Goal: Transaction & Acquisition: Purchase product/service

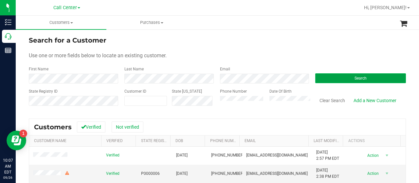
click at [345, 80] on button "Search" at bounding box center [360, 78] width 91 height 10
click at [56, 9] on span "Call Center" at bounding box center [65, 8] width 24 height 6
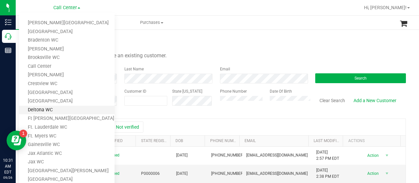
scroll to position [278, 0]
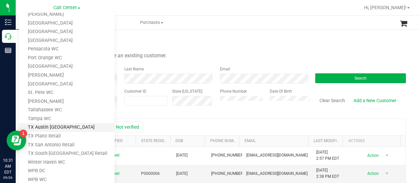
click at [55, 127] on link "TX Austin [GEOGRAPHIC_DATA]" at bounding box center [67, 127] width 96 height 9
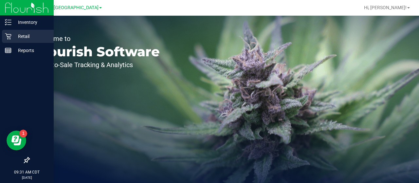
click at [3, 35] on div "Retail" at bounding box center [28, 36] width 52 height 13
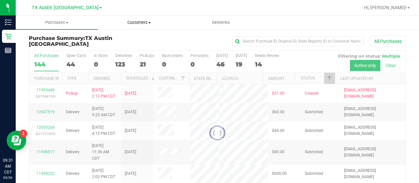
click at [139, 20] on span "Customers" at bounding box center [138, 23] width 81 height 6
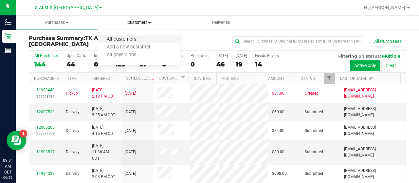
click at [129, 37] on span "All customers" at bounding box center [121, 40] width 47 height 6
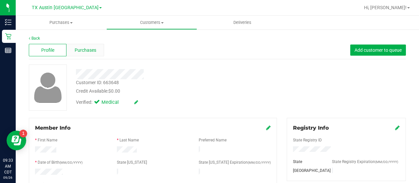
click at [91, 49] on span "Purchases" at bounding box center [86, 50] width 22 height 7
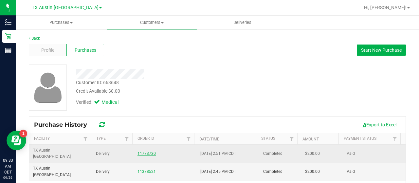
click at [137, 151] on link "11773730" at bounding box center [146, 153] width 18 height 5
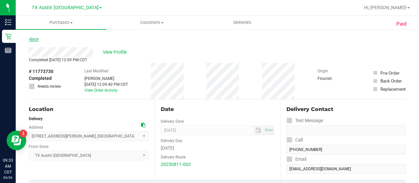
click at [31, 38] on link "Back" at bounding box center [34, 39] width 10 height 5
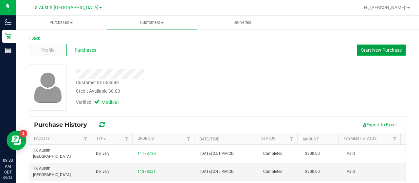
click at [375, 49] on span "Start New Purchase" at bounding box center [381, 49] width 41 height 5
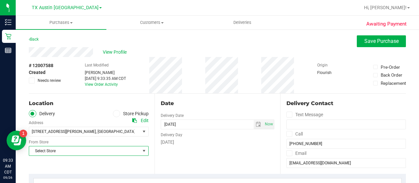
click at [112, 155] on span "Select Store" at bounding box center [84, 150] width 111 height 9
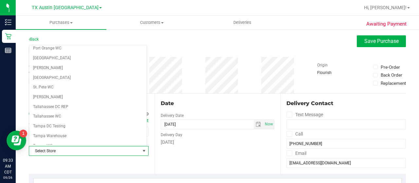
scroll to position [463, 0]
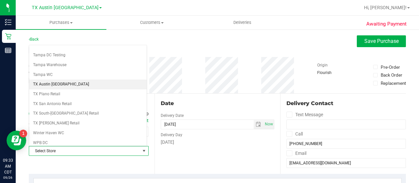
click at [69, 80] on li "TX Austin [GEOGRAPHIC_DATA]" at bounding box center [87, 85] width 117 height 10
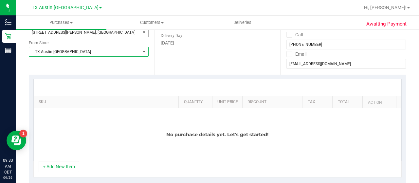
scroll to position [109, 0]
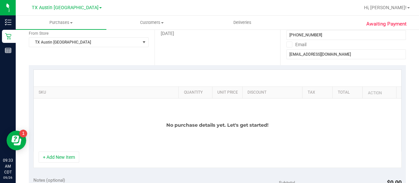
click at [59, 162] on div "+ Add New Item" at bounding box center [217, 159] width 368 height 16
click at [63, 160] on button "+ Add New Item" at bounding box center [59, 156] width 41 height 11
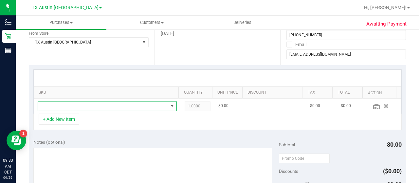
click at [90, 105] on span "NO DATA FOUND" at bounding box center [103, 105] width 130 height 9
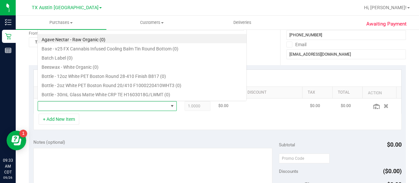
scroll to position [9, 132]
type input "dream"
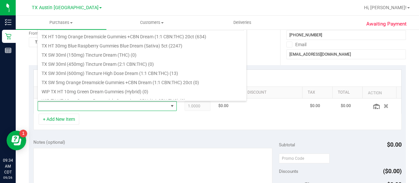
scroll to position [168, 0]
click at [148, 72] on li "TX SW 30ml (600mg) Tincture High Dose Dream (1:1 CBN:THC) (13)" at bounding box center [142, 71] width 209 height 9
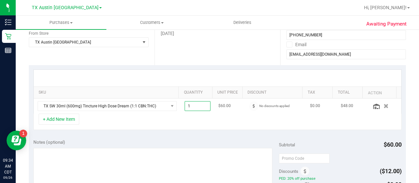
click at [195, 108] on span "1.00 1" at bounding box center [198, 106] width 26 height 10
type input "2"
type input "2.00"
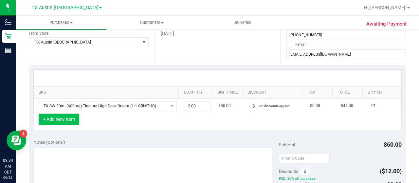
click at [56, 120] on button "+ Add New Item" at bounding box center [59, 119] width 41 height 11
click at [66, 121] on button "+ Add New Item" at bounding box center [59, 119] width 41 height 11
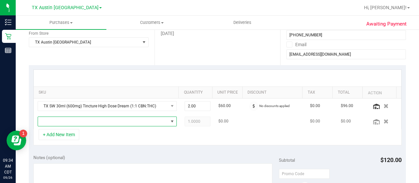
click at [58, 120] on span "NO DATA FOUND" at bounding box center [103, 121] width 130 height 9
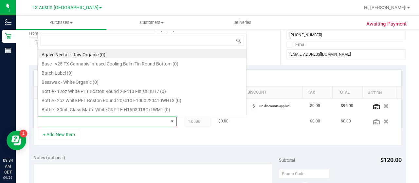
scroll to position [9, 132]
type input "5"
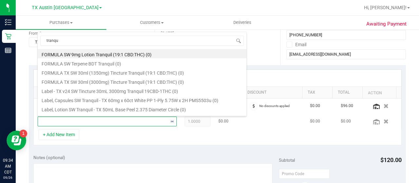
type input "tranqui"
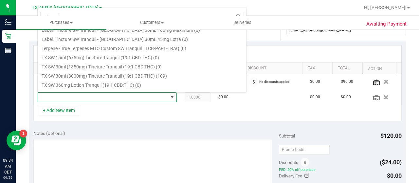
scroll to position [90, 0]
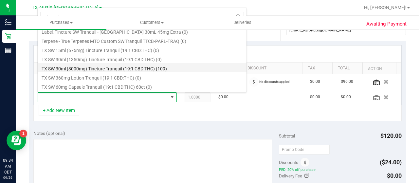
click at [140, 68] on li "TX SW 30ml (3000mg) Tincture Tranquil (19:1 CBD:THC) (109)" at bounding box center [142, 67] width 209 height 9
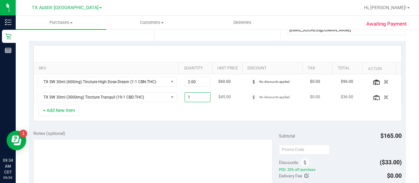
click at [199, 97] on span "1.00 1" at bounding box center [198, 97] width 26 height 10
type input "2"
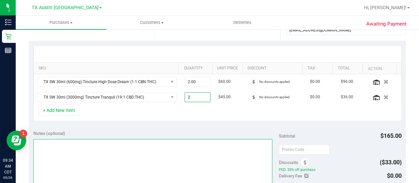
type input "2.00"
click at [215, 142] on textarea at bounding box center [152, 170] width 239 height 63
click at [152, 167] on textarea at bounding box center [152, 170] width 239 height 63
click at [184, 151] on textarea at bounding box center [152, 170] width 239 height 63
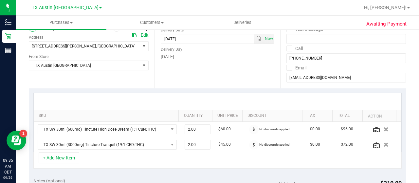
scroll to position [79, 0]
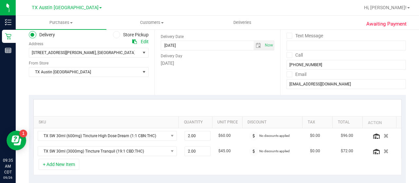
type textarea "CC JP"
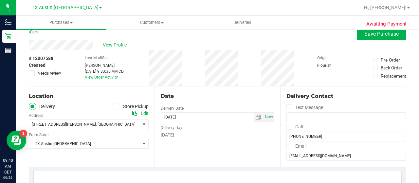
scroll to position [0, 0]
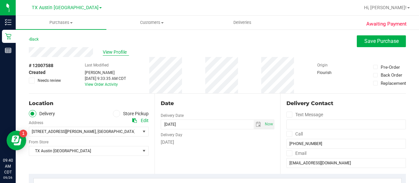
click at [116, 55] on span "View Profile" at bounding box center [116, 52] width 26 height 7
click at [141, 133] on span "select" at bounding box center [143, 131] width 5 height 5
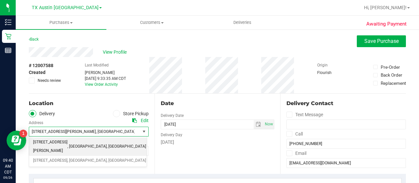
click at [141, 133] on span "select" at bounding box center [143, 131] width 5 height 5
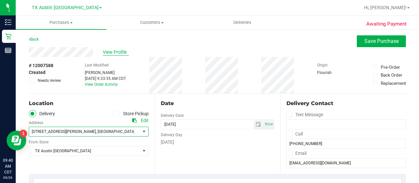
click at [116, 51] on span "View Profile" at bounding box center [116, 52] width 26 height 7
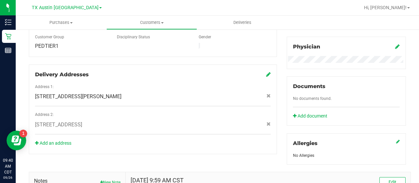
scroll to position [190, 0]
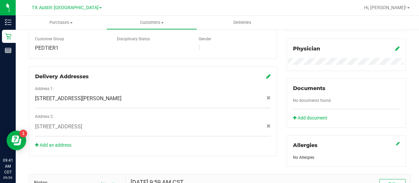
click at [131, 123] on div "[STREET_ADDRESS]" at bounding box center [152, 127] width 245 height 8
click at [82, 123] on span "[STREET_ADDRESS]" at bounding box center [58, 127] width 47 height 8
drag, startPoint x: 132, startPoint y: 120, endPoint x: 34, endPoint y: 121, distance: 98.2
click at [34, 123] on div "[STREET_ADDRESS]" at bounding box center [152, 127] width 245 height 8
copy span "[STREET_ADDRESS]"
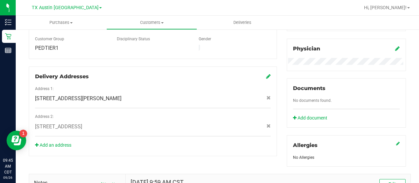
scroll to position [0, 0]
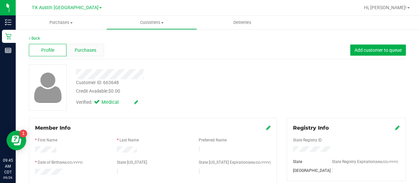
click at [87, 50] on span "Purchases" at bounding box center [86, 50] width 22 height 7
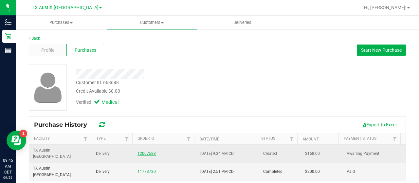
click at [142, 151] on link "12007588" at bounding box center [146, 153] width 18 height 5
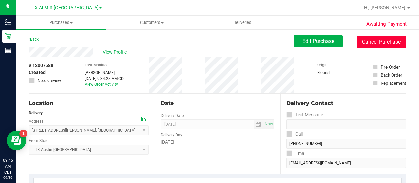
click at [361, 46] on button "Cancel Purchase" at bounding box center [381, 42] width 49 height 12
click at [367, 45] on button "Cancel Purchase" at bounding box center [381, 42] width 49 height 12
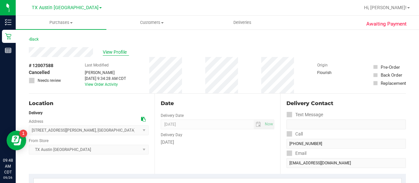
click at [111, 51] on span "View Profile" at bounding box center [116, 52] width 26 height 7
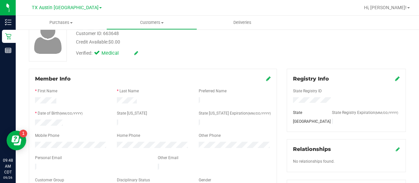
scroll to position [49, 0]
drag, startPoint x: 56, startPoint y: 100, endPoint x: 34, endPoint y: 101, distance: 22.3
click at [34, 101] on div at bounding box center [71, 101] width 82 height 8
drag, startPoint x: 136, startPoint y: 99, endPoint x: 113, endPoint y: 100, distance: 22.9
click at [113, 100] on div at bounding box center [153, 101] width 82 height 8
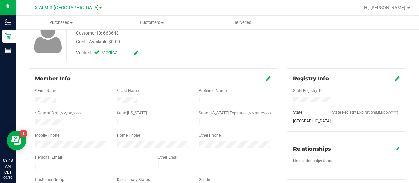
click at [32, 122] on div at bounding box center [71, 123] width 82 height 8
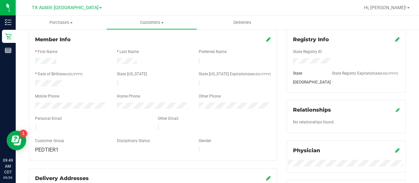
scroll to position [89, 0]
click at [33, 124] on div at bounding box center [91, 128] width 123 height 8
click at [33, 102] on div at bounding box center [71, 106] width 82 height 8
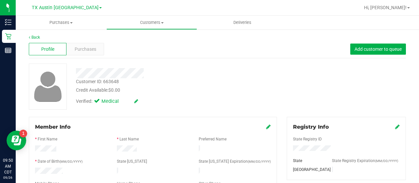
scroll to position [0, 0]
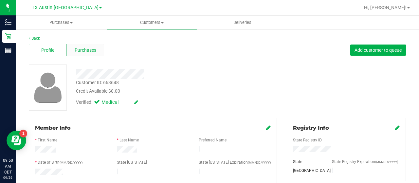
click at [92, 48] on span "Purchases" at bounding box center [86, 50] width 22 height 7
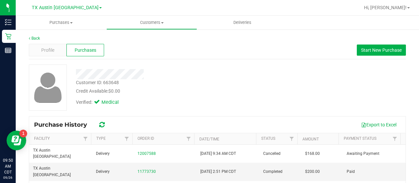
click at [102, 126] on icon at bounding box center [102, 124] width 6 height 7
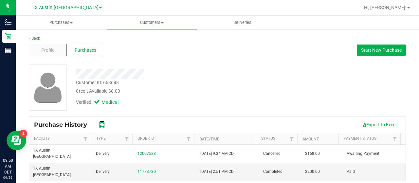
click at [102, 126] on icon at bounding box center [102, 124] width 6 height 7
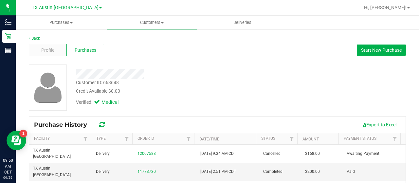
click at [102, 126] on icon at bounding box center [102, 124] width 7 height 7
click at [102, 126] on icon at bounding box center [102, 124] width 6 height 7
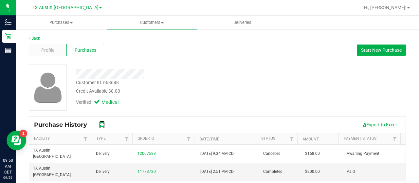
click at [102, 126] on icon at bounding box center [102, 124] width 6 height 7
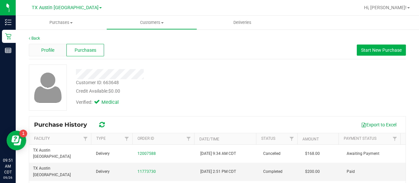
click at [44, 52] on span "Profile" at bounding box center [47, 50] width 13 height 7
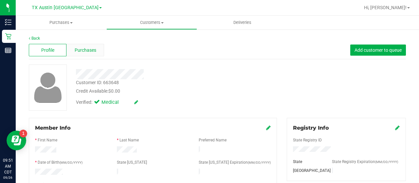
click at [72, 53] on div "Purchases" at bounding box center [85, 50] width 38 height 12
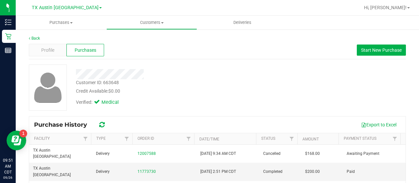
click at [103, 121] on icon at bounding box center [102, 124] width 6 height 7
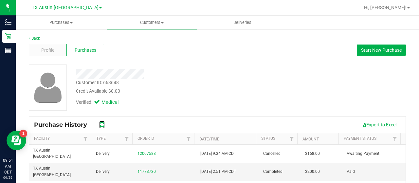
click at [103, 121] on icon at bounding box center [102, 124] width 6 height 7
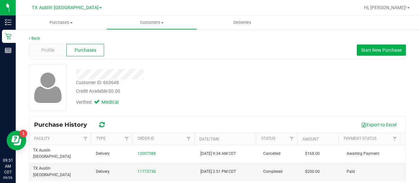
drag, startPoint x: 103, startPoint y: 121, endPoint x: 99, endPoint y: 124, distance: 5.6
click at [99, 124] on icon at bounding box center [102, 124] width 6 height 7
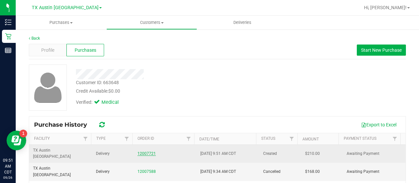
click at [145, 151] on link "12007721" at bounding box center [146, 153] width 18 height 5
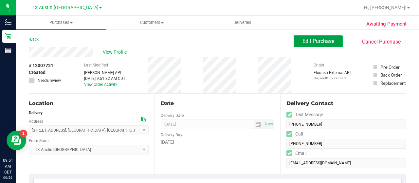
click at [310, 45] on button "Edit Purchase" at bounding box center [317, 41] width 49 height 12
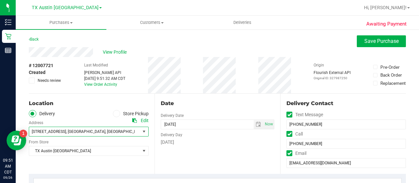
click at [141, 130] on span "select" at bounding box center [143, 131] width 5 height 5
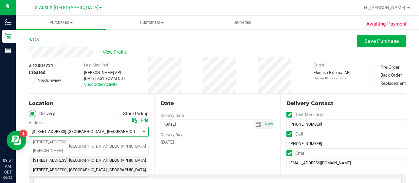
click at [134, 156] on li "[STREET_ADDRESS] , [GEOGRAPHIC_DATA] , [GEOGRAPHIC_DATA] 77091" at bounding box center [87, 161] width 117 height 10
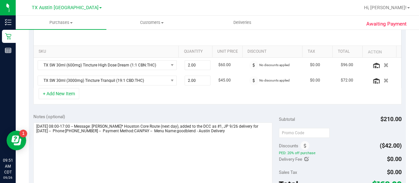
scroll to position [164, 0]
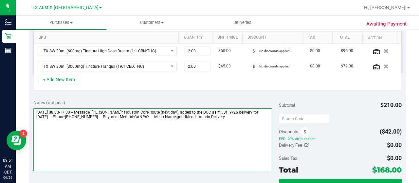
click at [220, 153] on textarea at bounding box center [152, 139] width 239 height 63
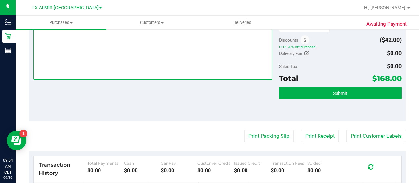
scroll to position [262, 0]
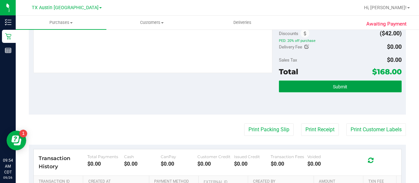
click at [333, 87] on span "Submit" at bounding box center [340, 86] width 14 height 5
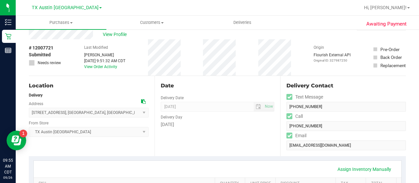
scroll to position [17, 0]
